Goal: Information Seeking & Learning: Find contact information

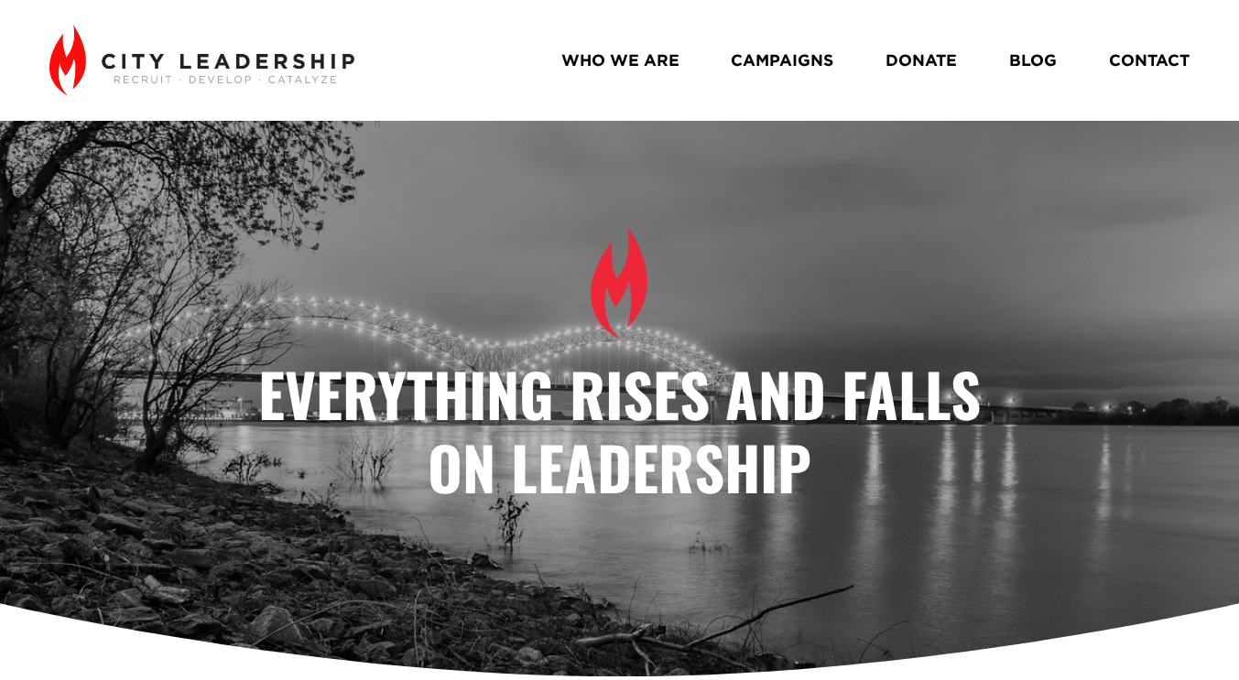
click at [633, 62] on link "WHO WE ARE" at bounding box center [620, 60] width 118 height 32
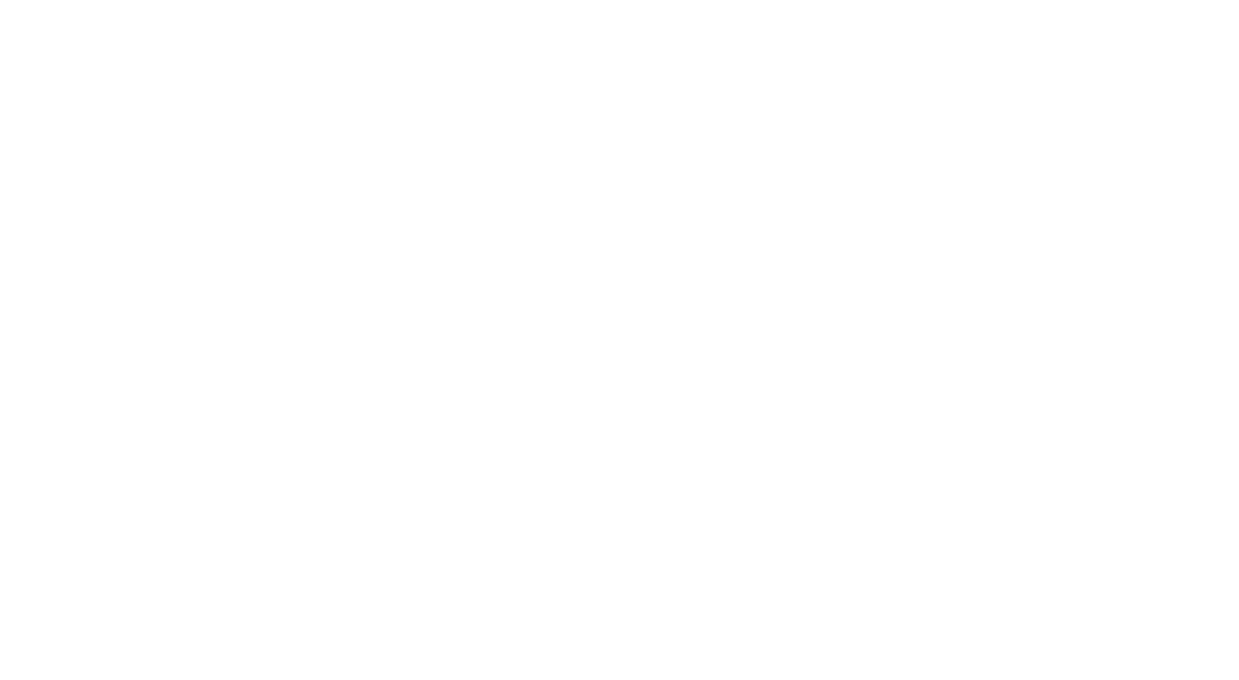
scroll to position [807, 0]
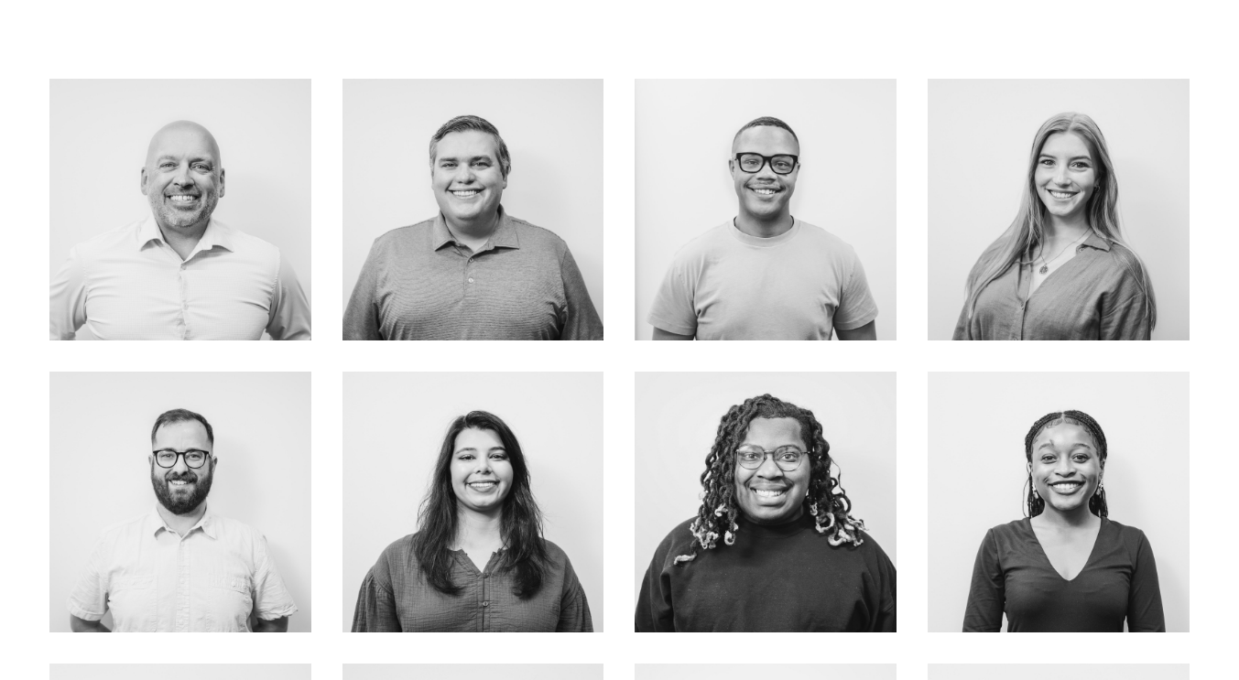
click at [774, 249] on link "about me" at bounding box center [766, 248] width 146 height 49
click at [773, 543] on link "about me" at bounding box center [766, 541] width 146 height 49
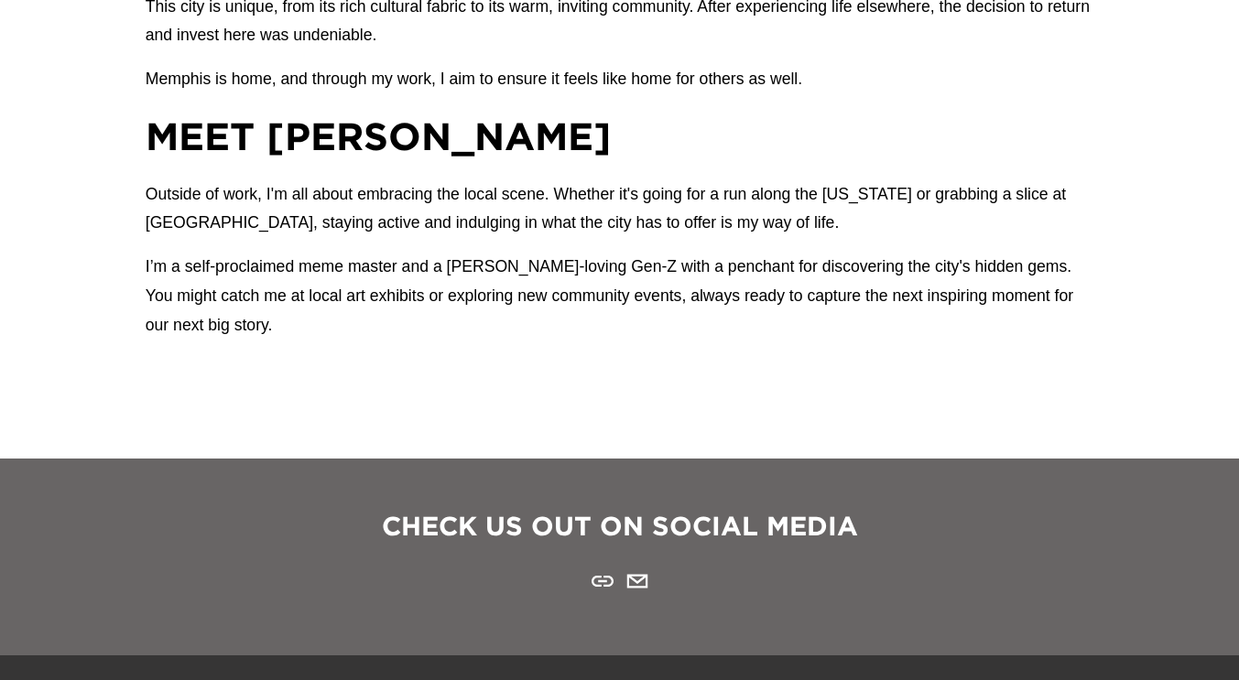
scroll to position [1704, 0]
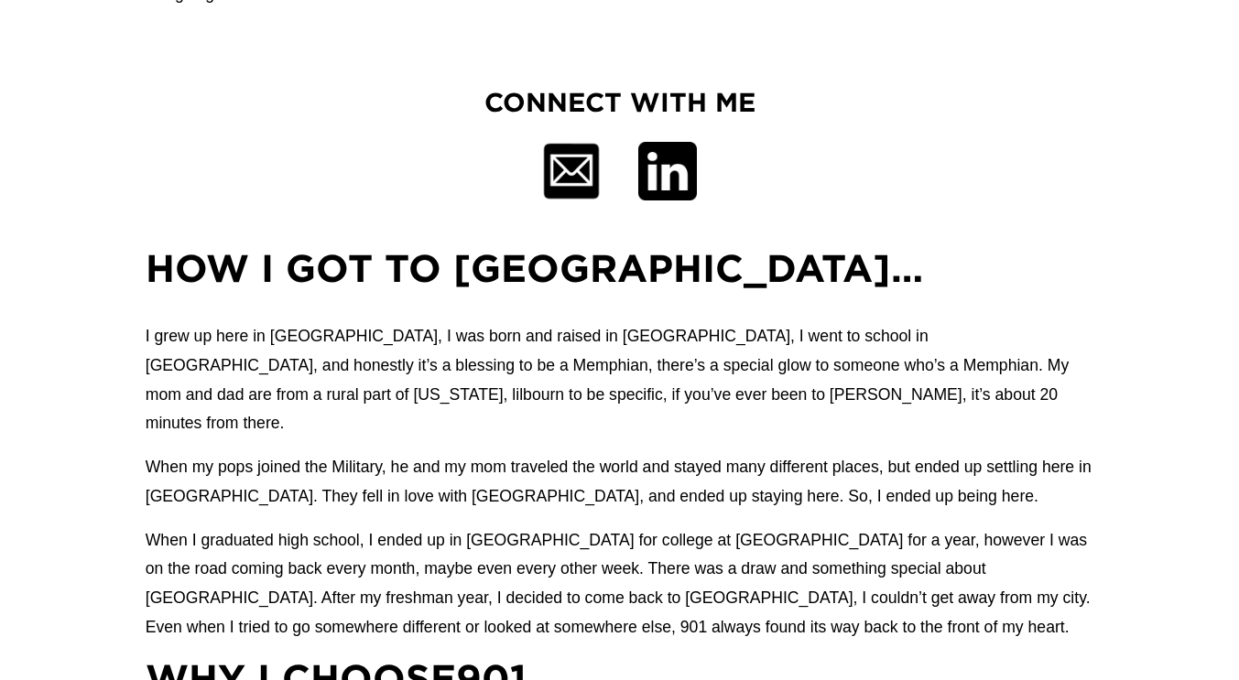
scroll to position [1029, 0]
click at [664, 172] on div at bounding box center [667, 173] width 60 height 60
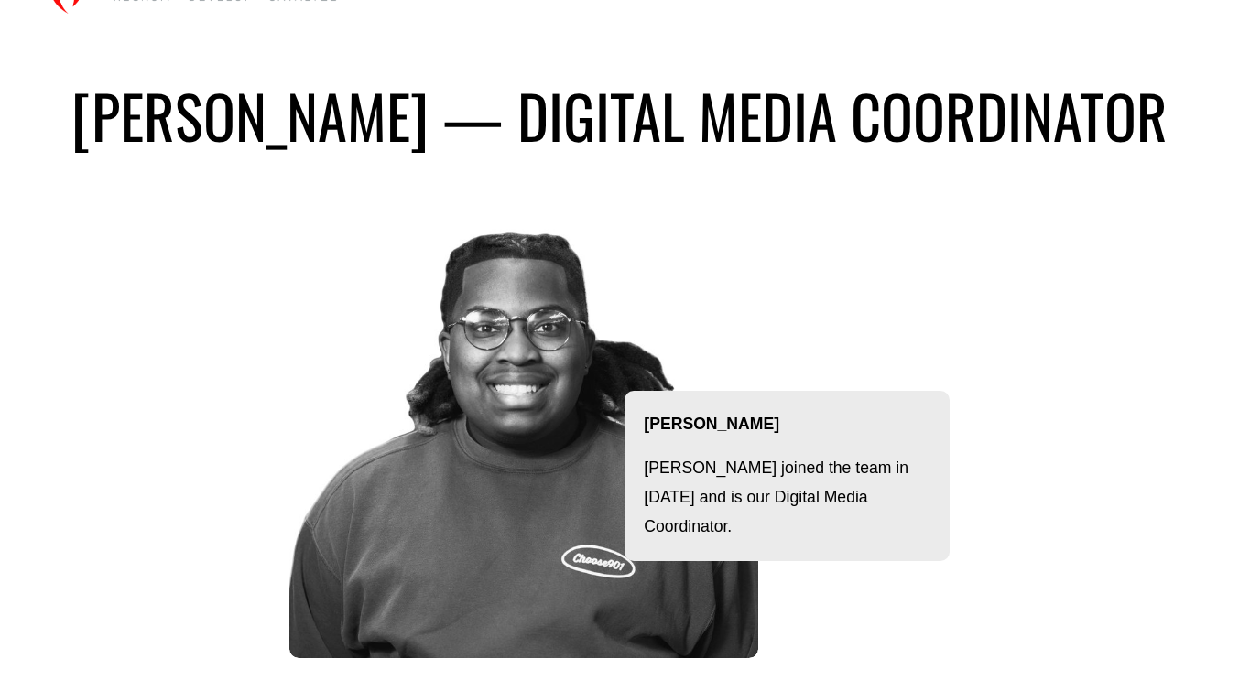
scroll to position [0, 0]
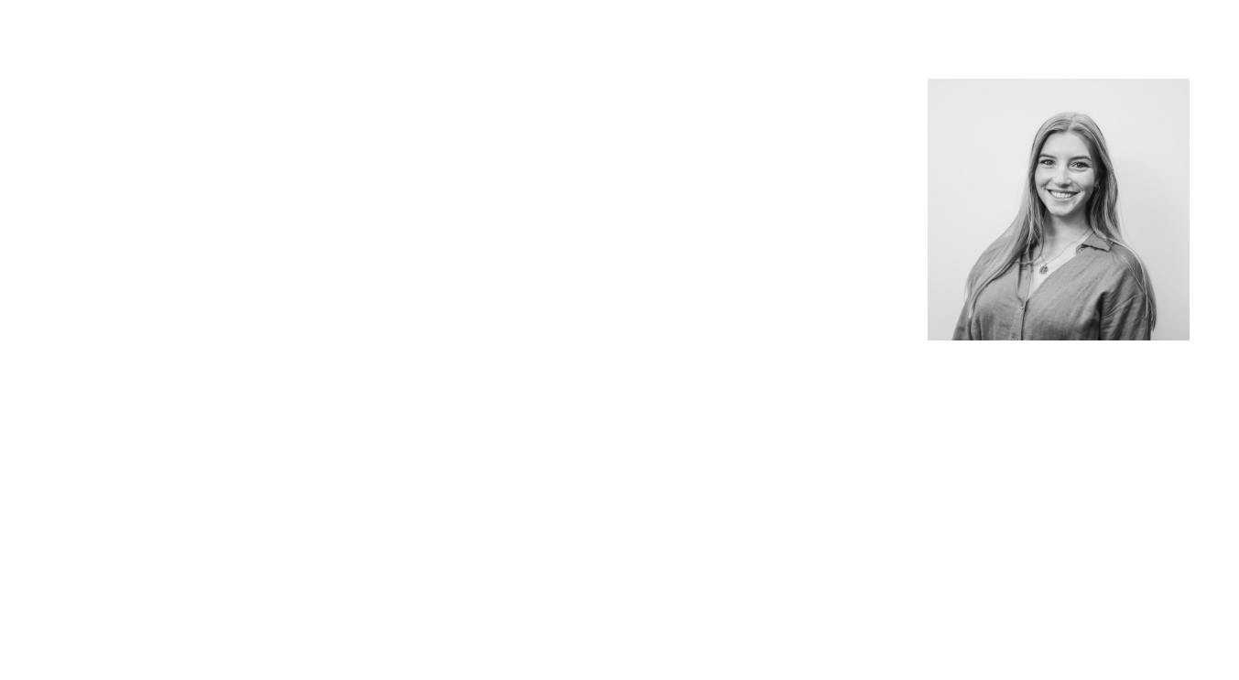
scroll to position [807, 0]
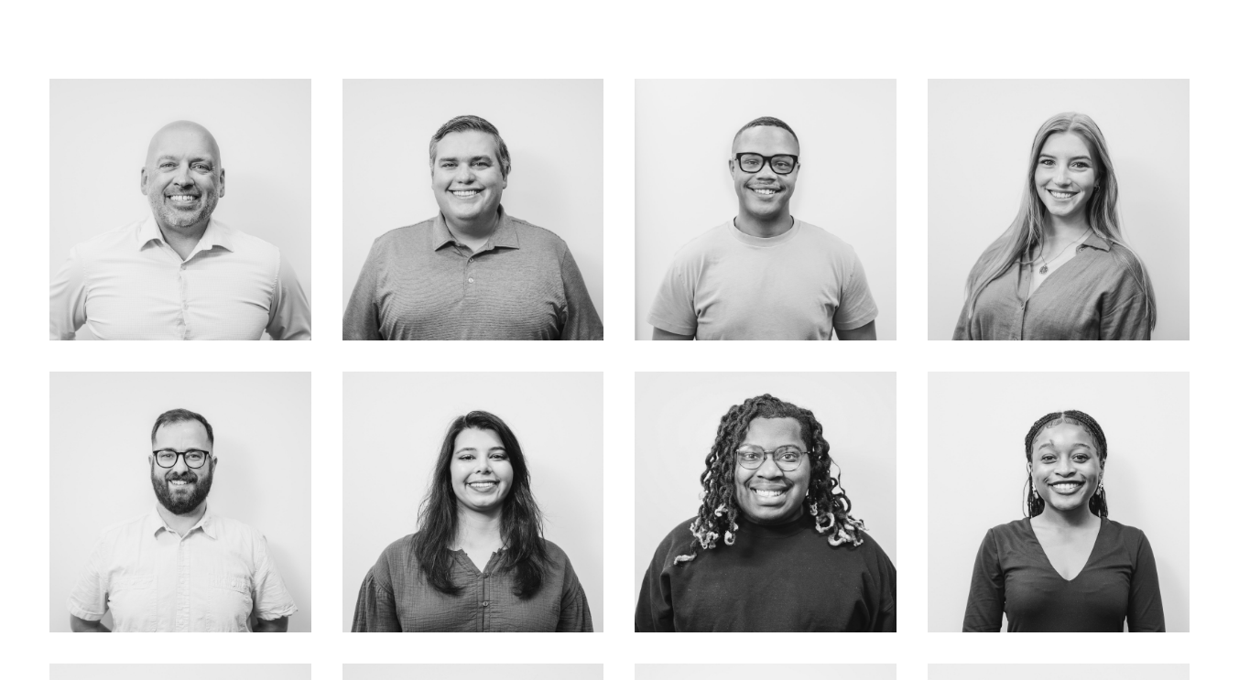
click at [763, 238] on link "about me" at bounding box center [766, 248] width 146 height 49
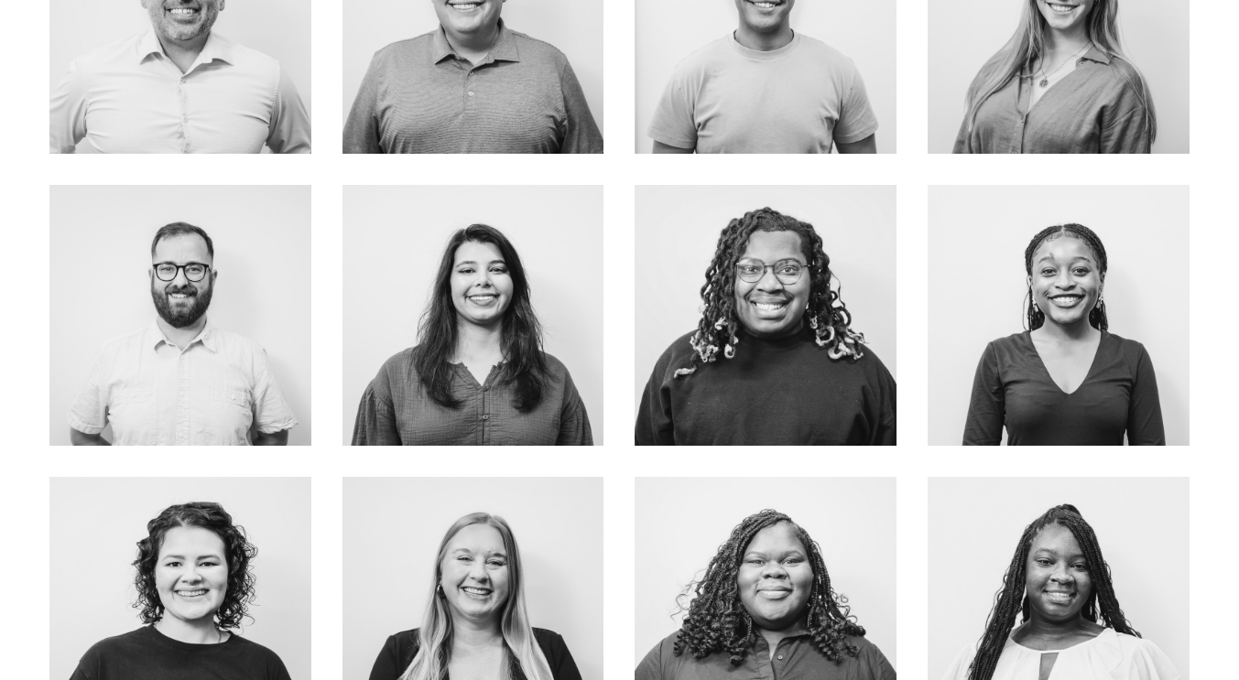
scroll to position [995, 0]
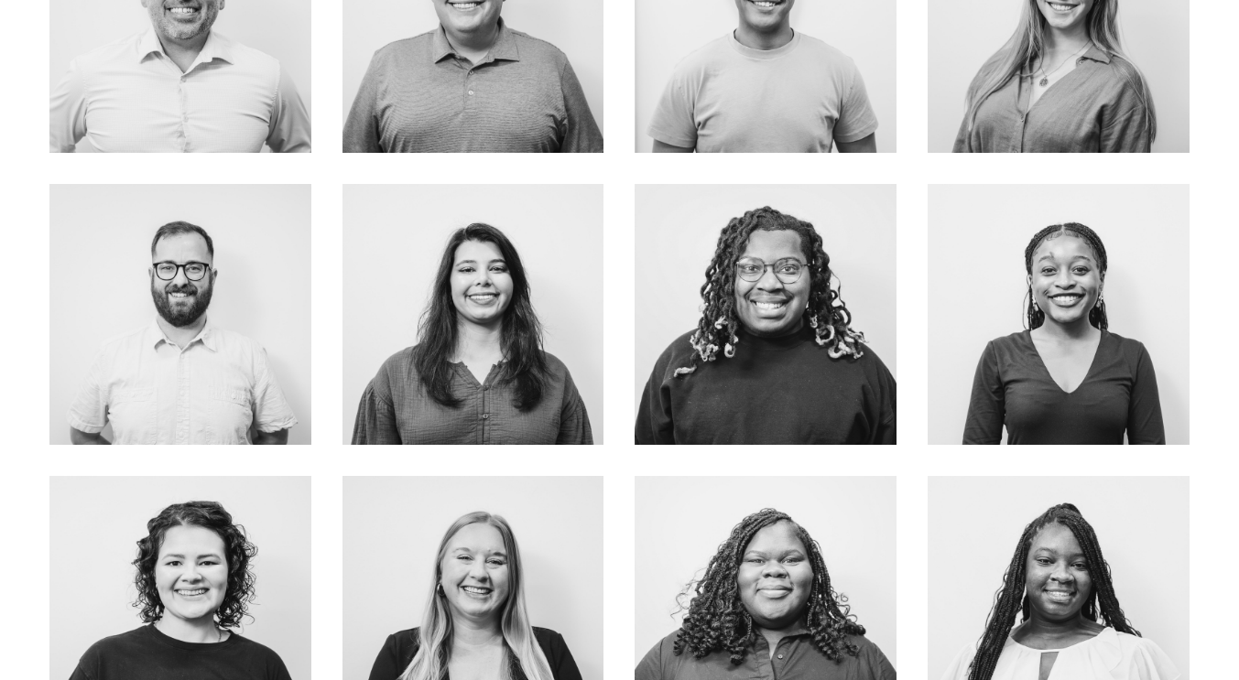
click at [1043, 334] on link "EMAIL ME" at bounding box center [1058, 354] width 139 height 49
click at [915, 485] on div "[PERSON_NAME] Alumni Coordinator About Me" at bounding box center [1058, 606] width 293 height 293
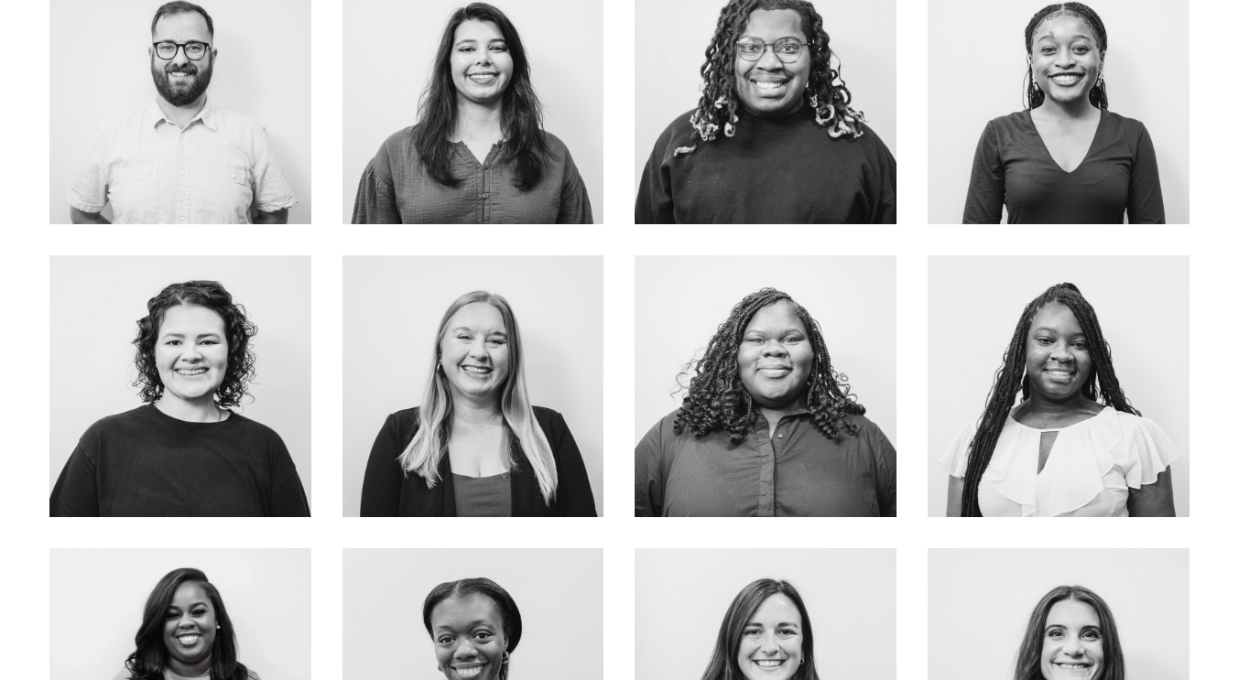
scroll to position [1223, 0]
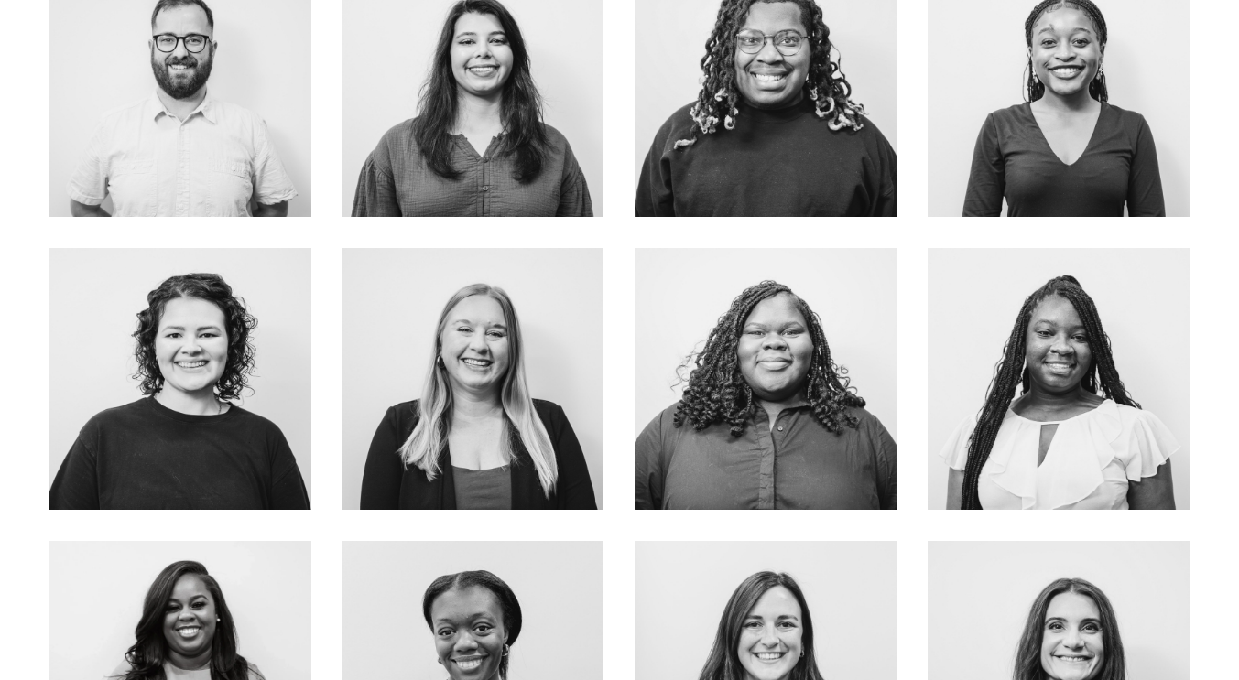
click at [469, 131] on link "about me" at bounding box center [473, 140] width 146 height 49
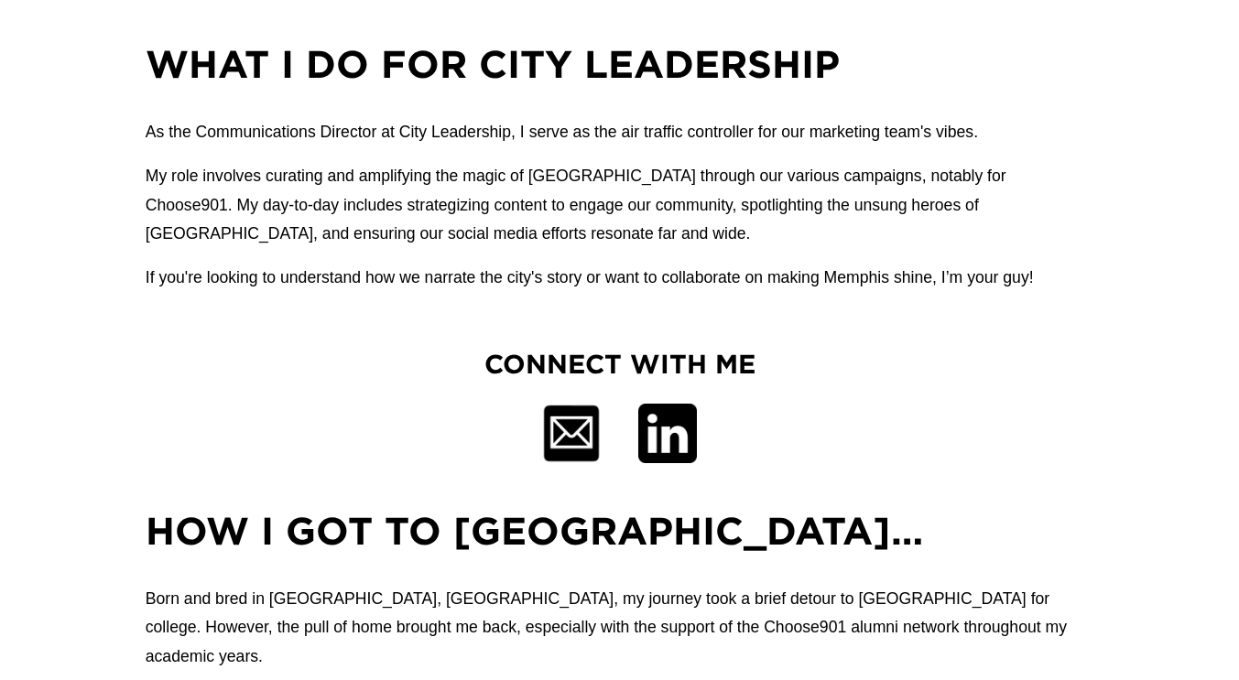
scroll to position [791, 0]
click at [684, 432] on div at bounding box center [667, 433] width 60 height 60
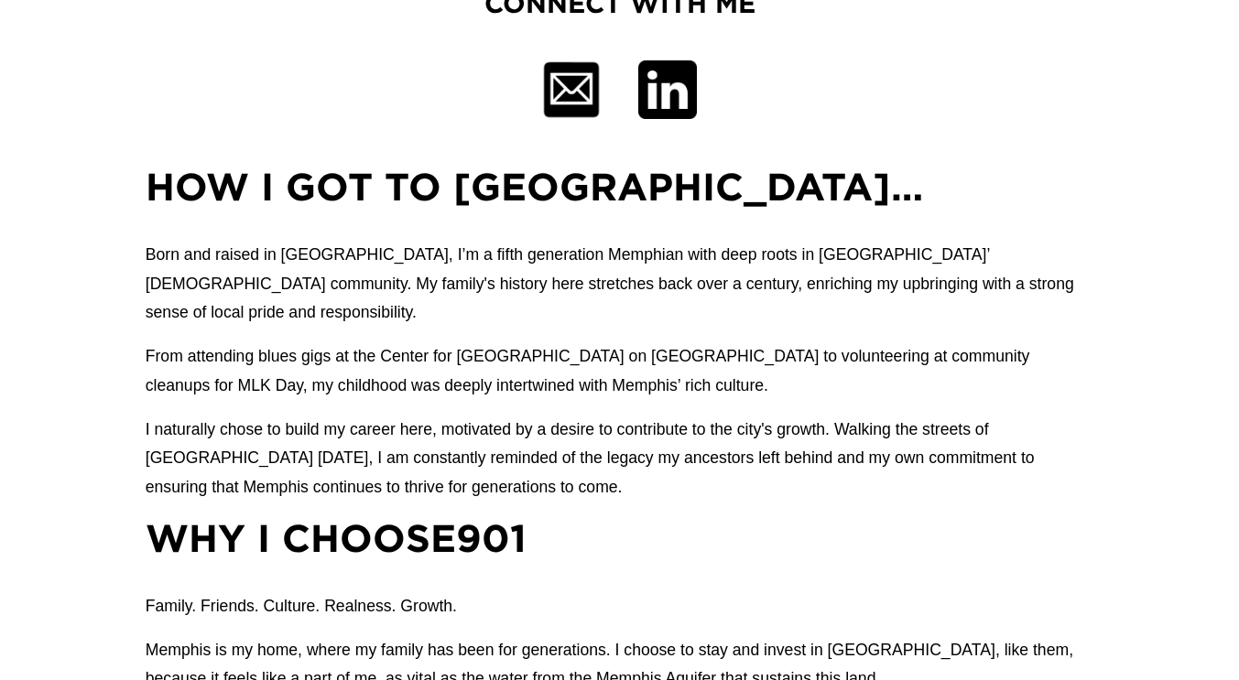
scroll to position [1294, 0]
click at [692, 60] on div at bounding box center [667, 90] width 60 height 60
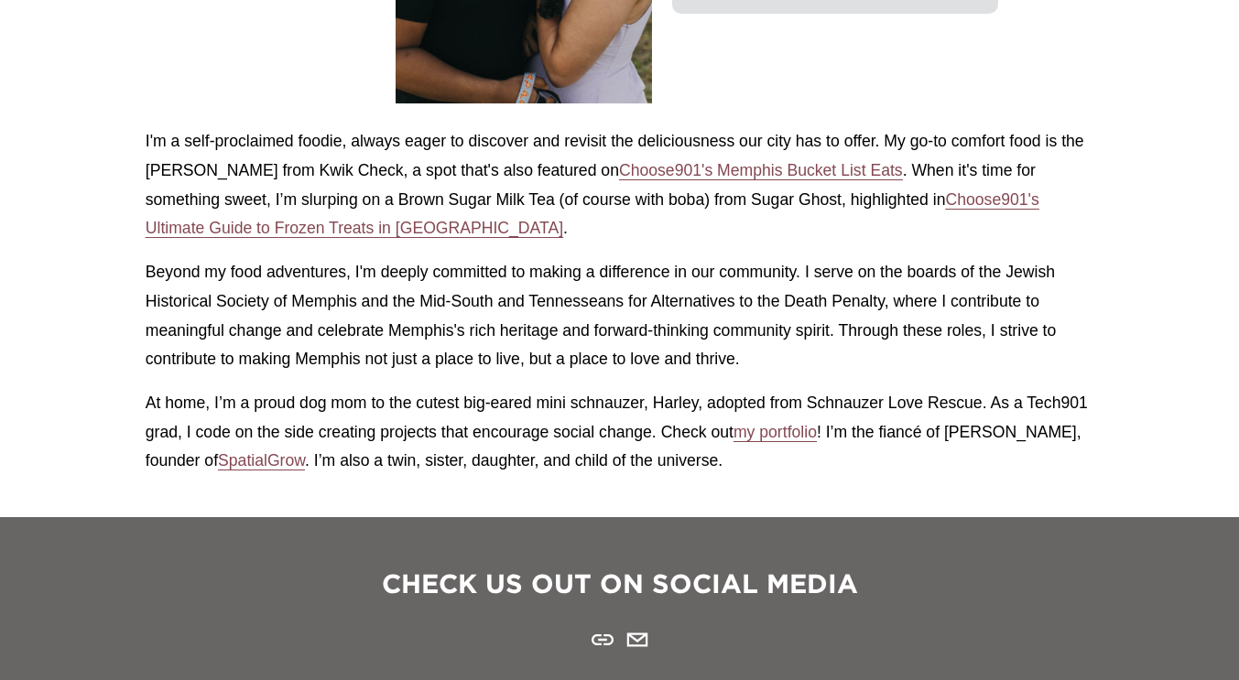
scroll to position [2604, 0]
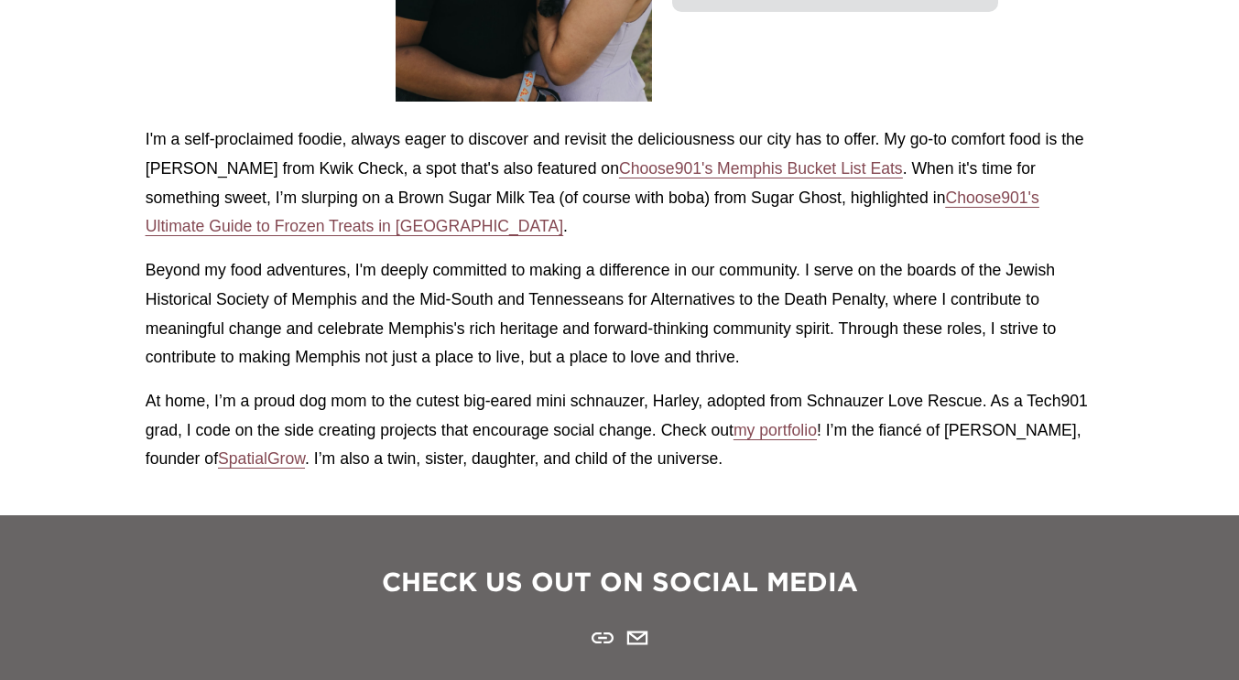
click at [793, 387] on p "At home, I’m a proud dog mom to the cutest big-eared mini schnauzer, Harley, ad…" at bounding box center [620, 430] width 948 height 87
click at [797, 421] on span "my portfolio" at bounding box center [774, 430] width 83 height 18
click at [273, 450] on span "SpatialGrow" at bounding box center [261, 459] width 87 height 18
